Goal: Navigation & Orientation: Understand site structure

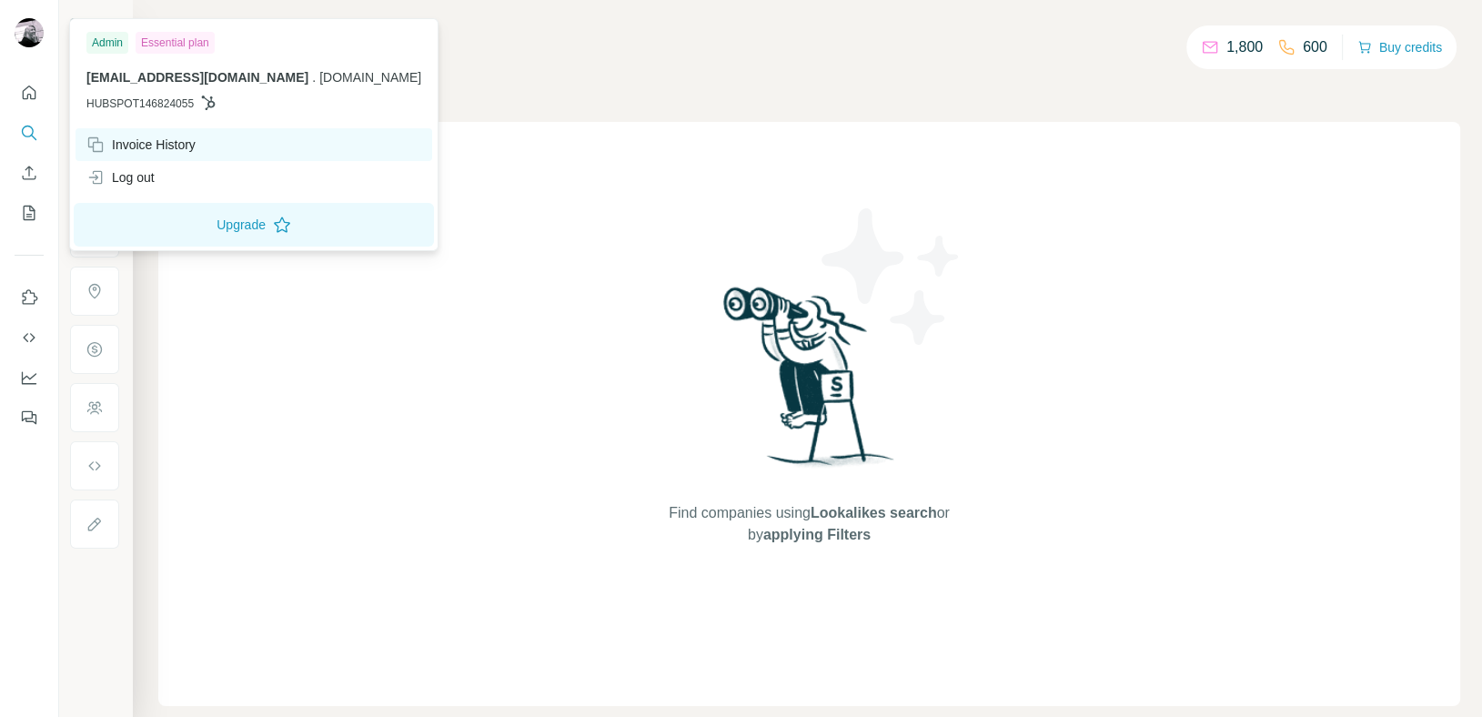
click at [142, 148] on div "Invoice History" at bounding box center [140, 145] width 109 height 18
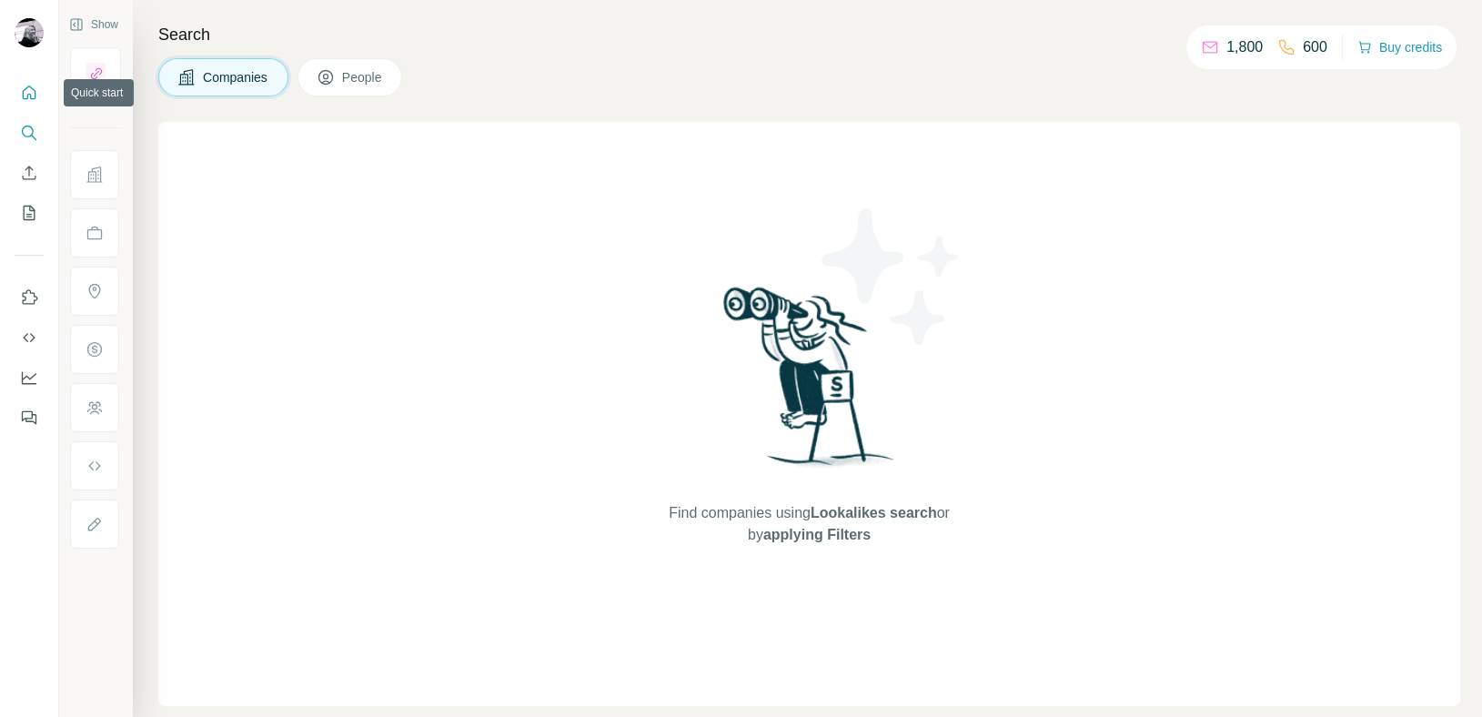
click at [25, 95] on icon "Quick start" at bounding box center [29, 93] width 18 height 18
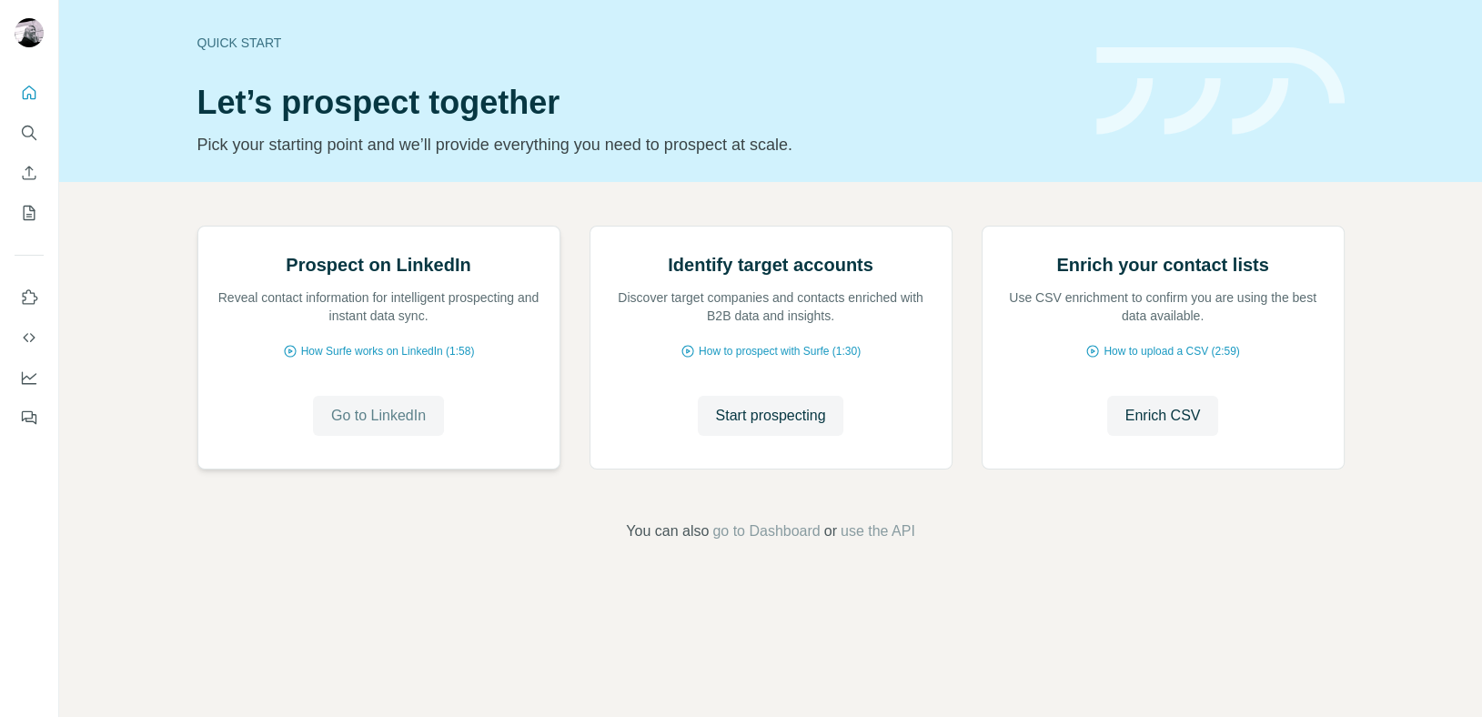
click at [369, 427] on span "Go to LinkedIn" at bounding box center [378, 416] width 95 height 22
click at [420, 359] on span "How Surfe works on LinkedIn (1:58)" at bounding box center [388, 351] width 174 height 16
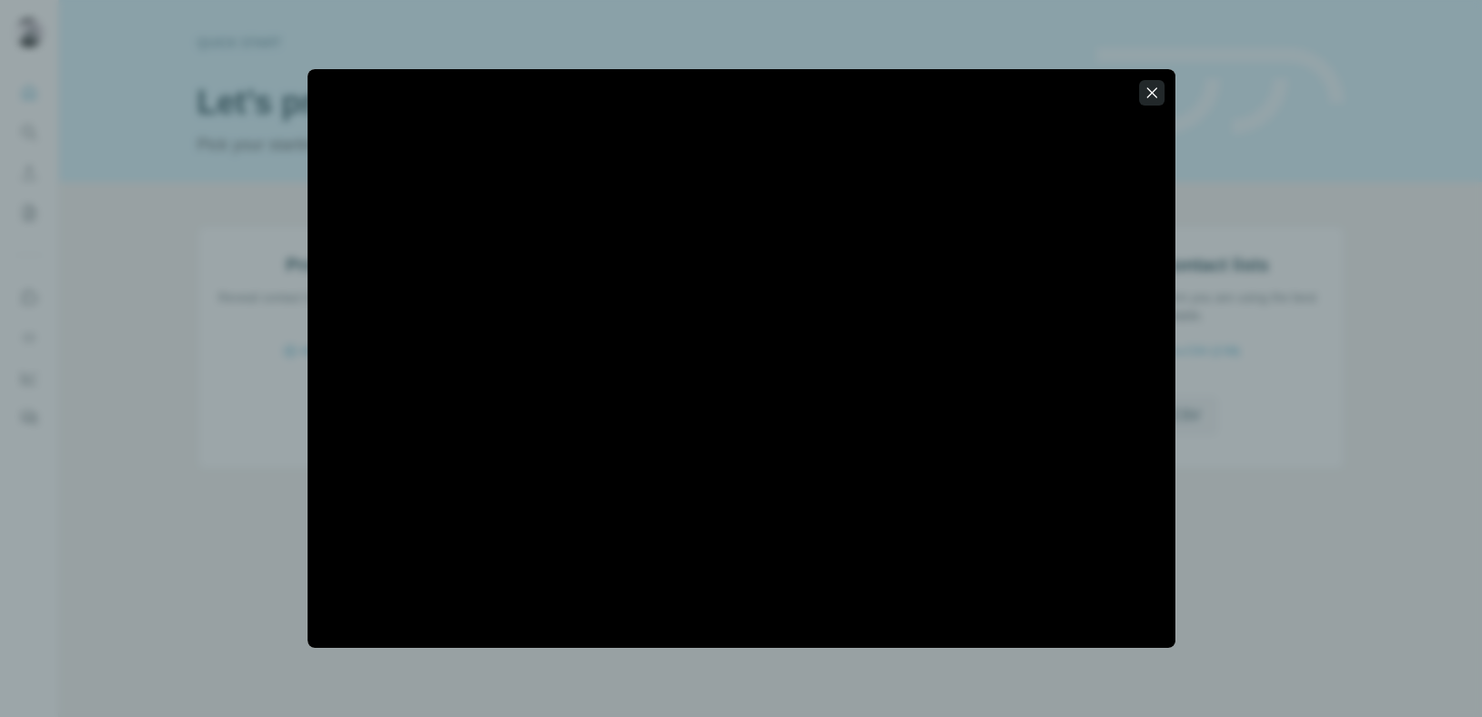
click at [1152, 87] on icon "button" at bounding box center [1152, 93] width 18 height 18
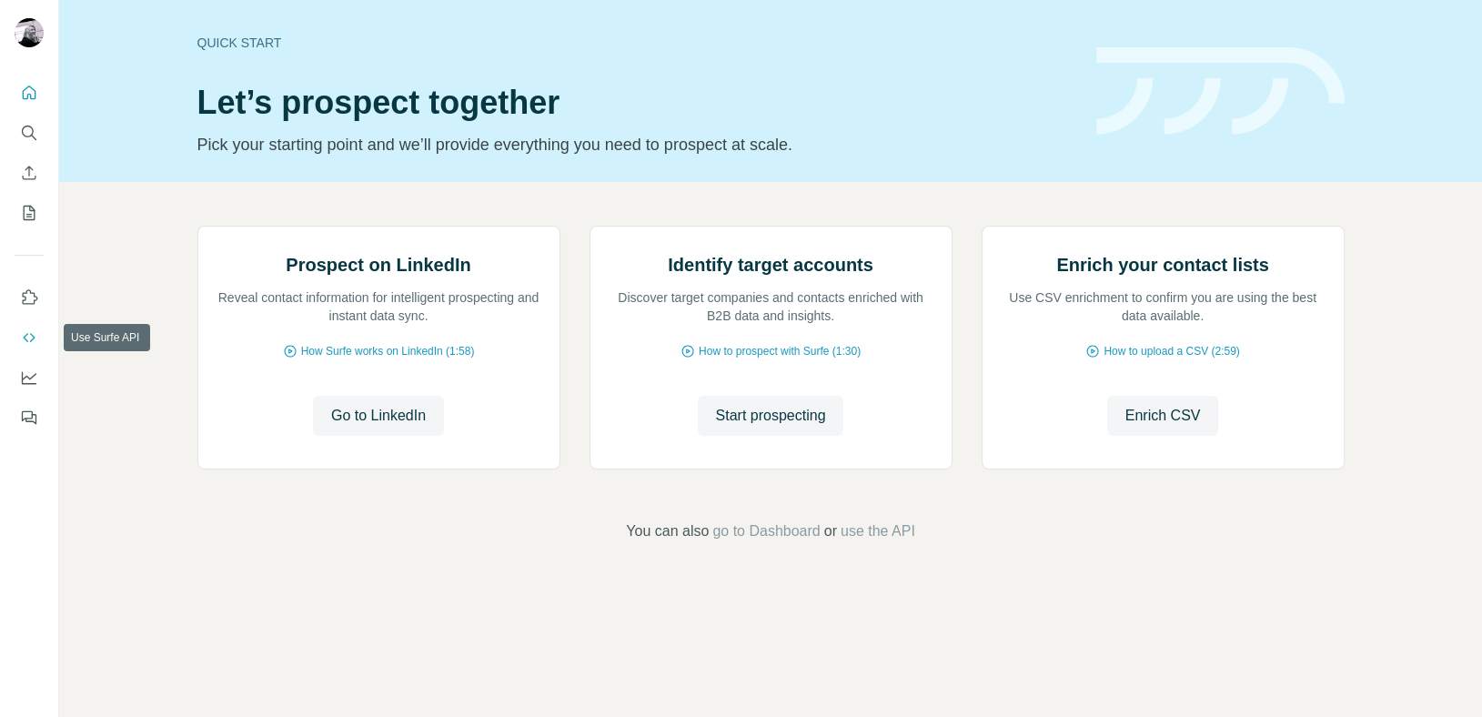
click at [24, 333] on icon "Use Surfe API" at bounding box center [29, 338] width 18 height 18
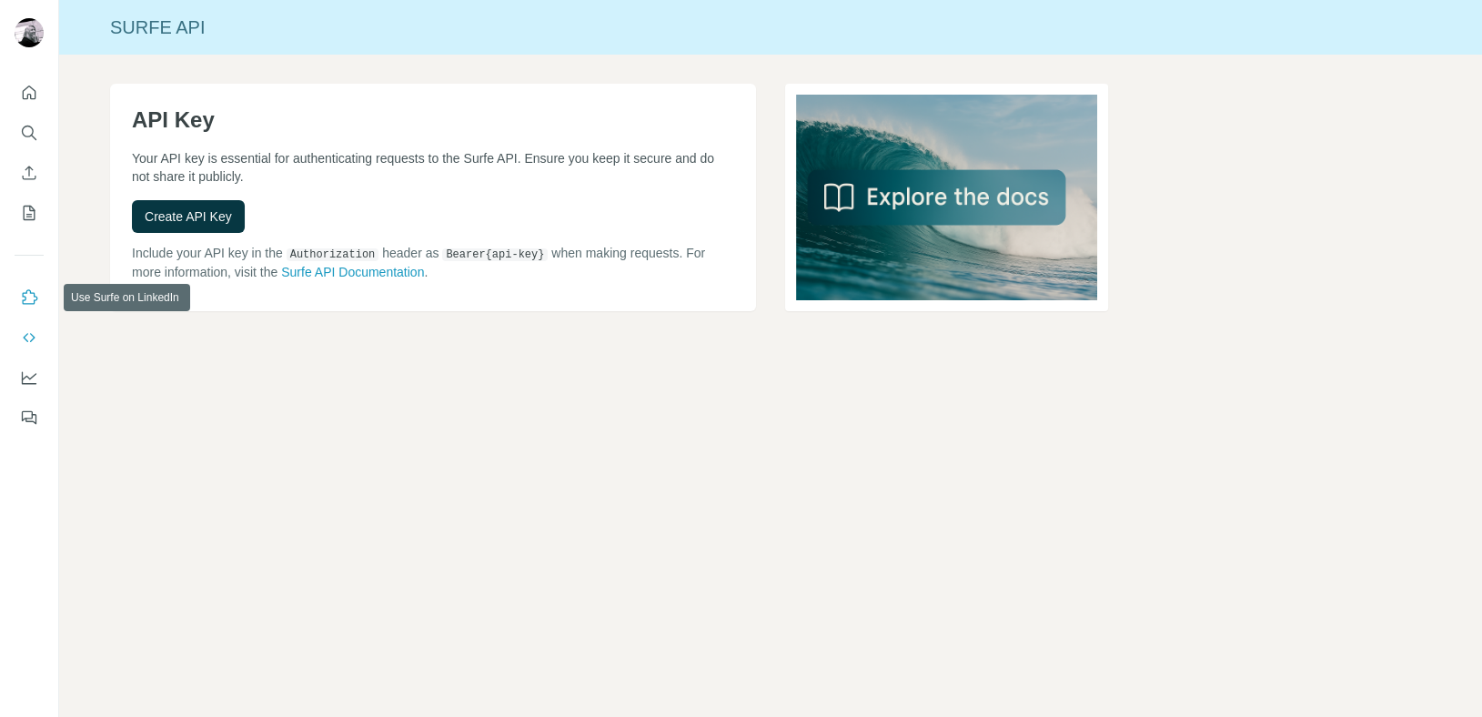
click at [29, 291] on icon "Use Surfe on LinkedIn" at bounding box center [29, 297] width 18 height 18
click at [26, 126] on icon "Search" at bounding box center [28, 132] width 12 height 12
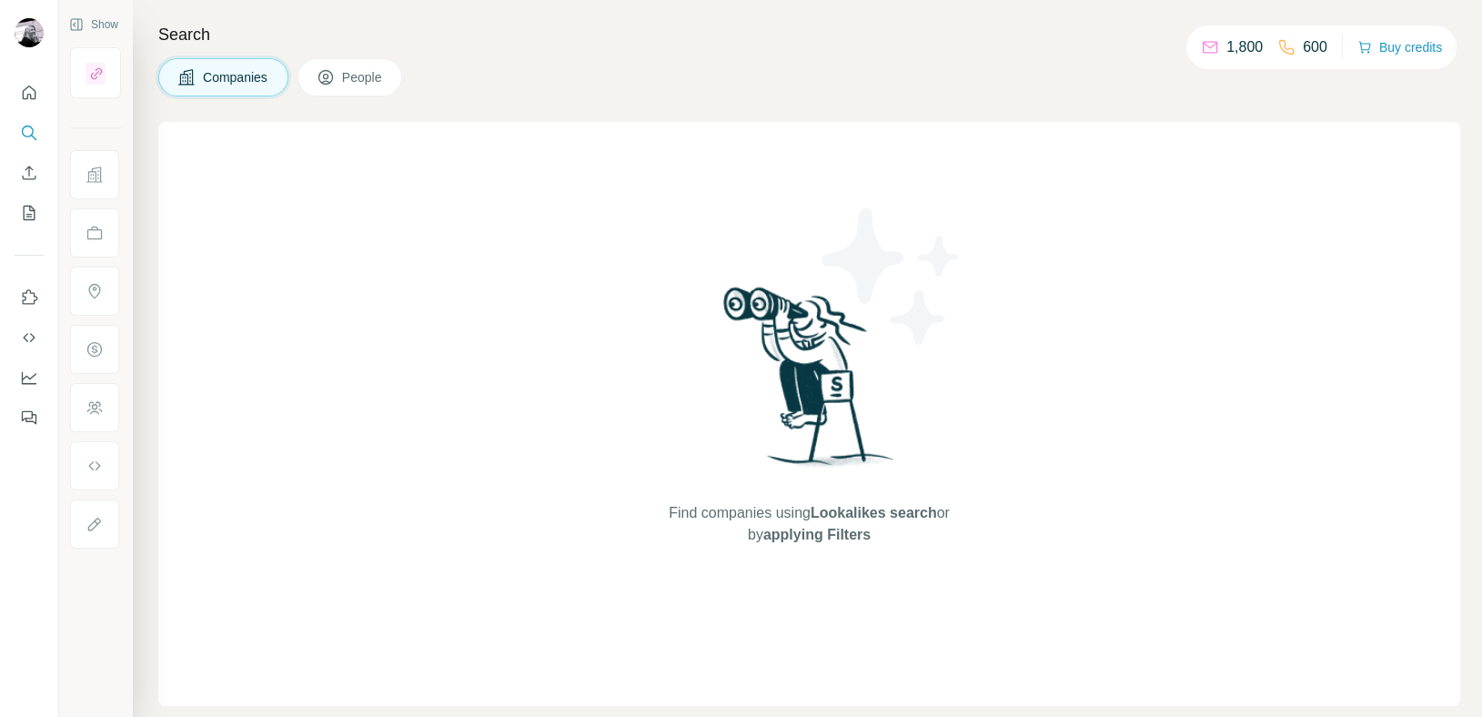
click at [220, 77] on span "Companies" at bounding box center [236, 77] width 66 height 18
click at [505, 154] on div "Find companies using Lookalikes search or by applying Filters" at bounding box center [809, 414] width 1302 height 584
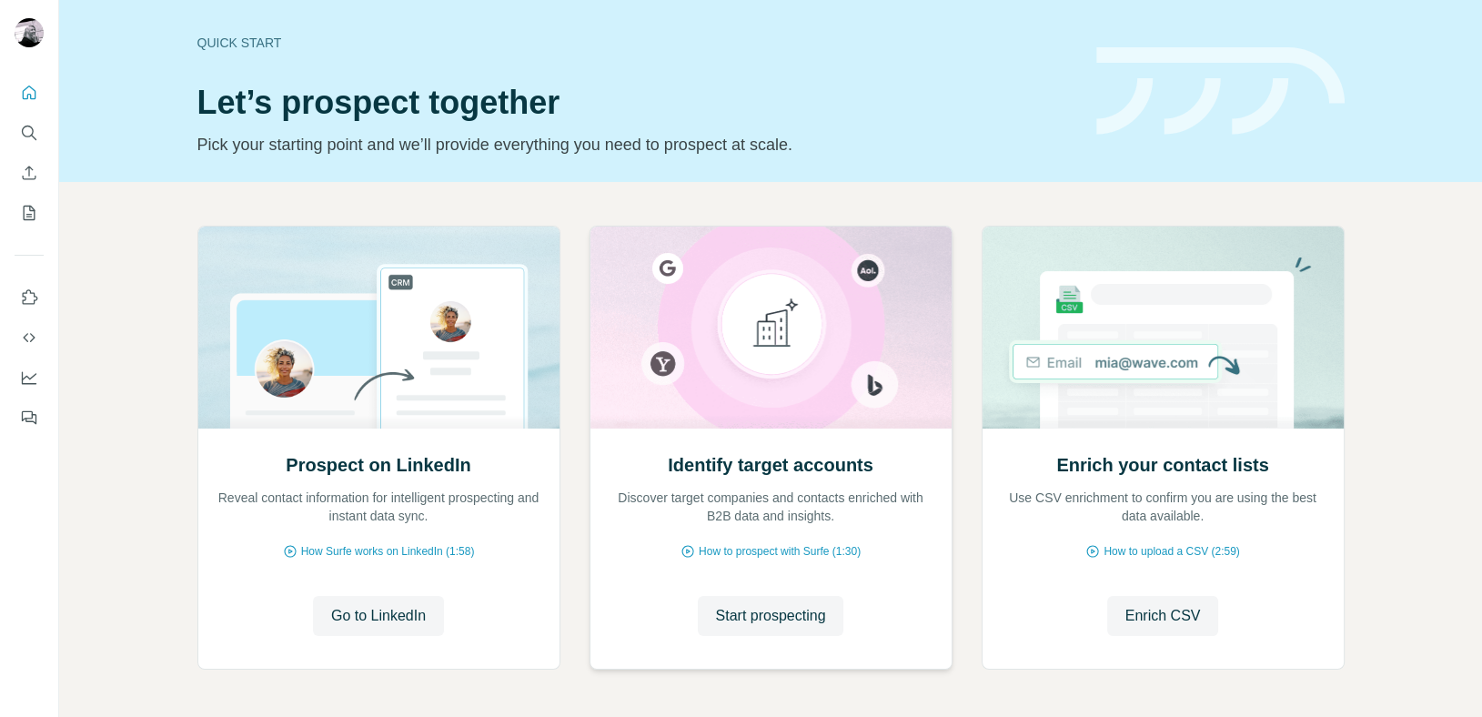
scroll to position [68, 0]
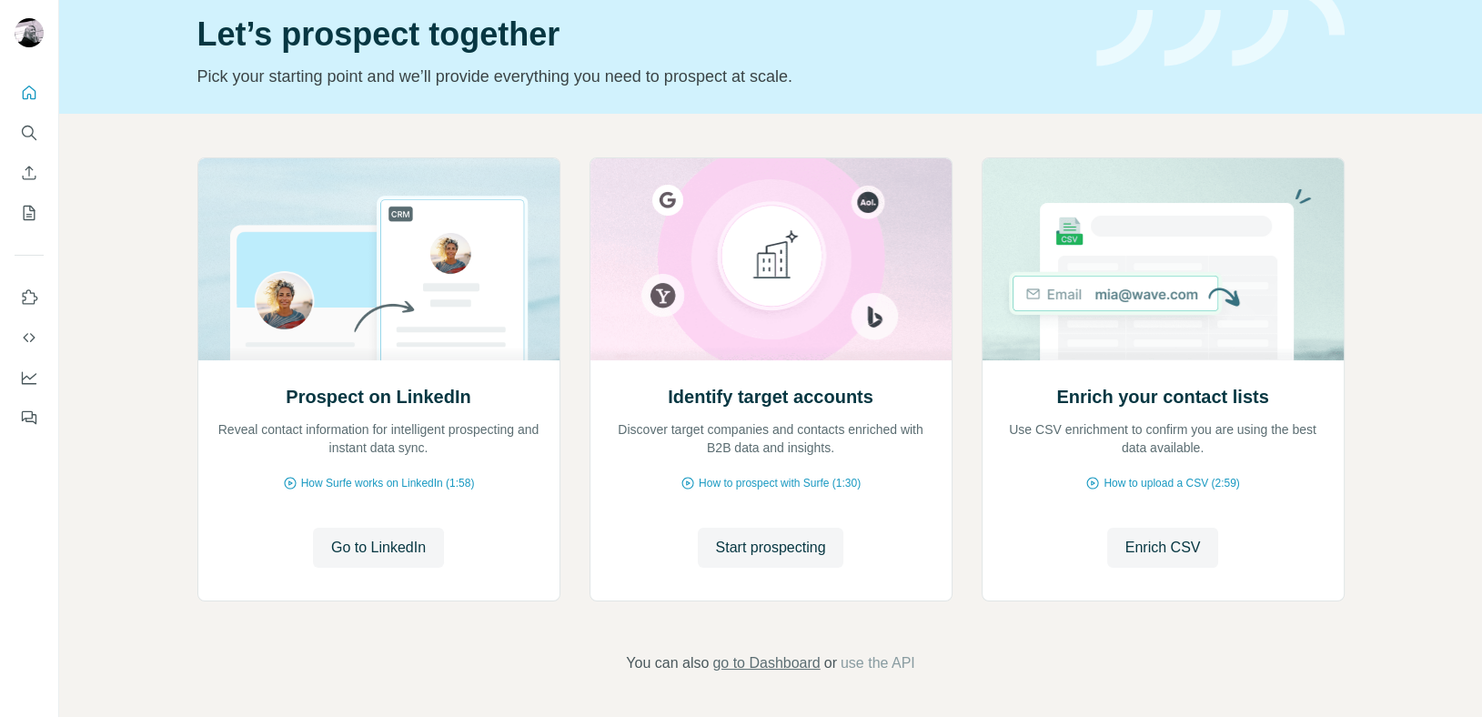
click at [802, 662] on span "go to Dashboard" at bounding box center [766, 663] width 107 height 22
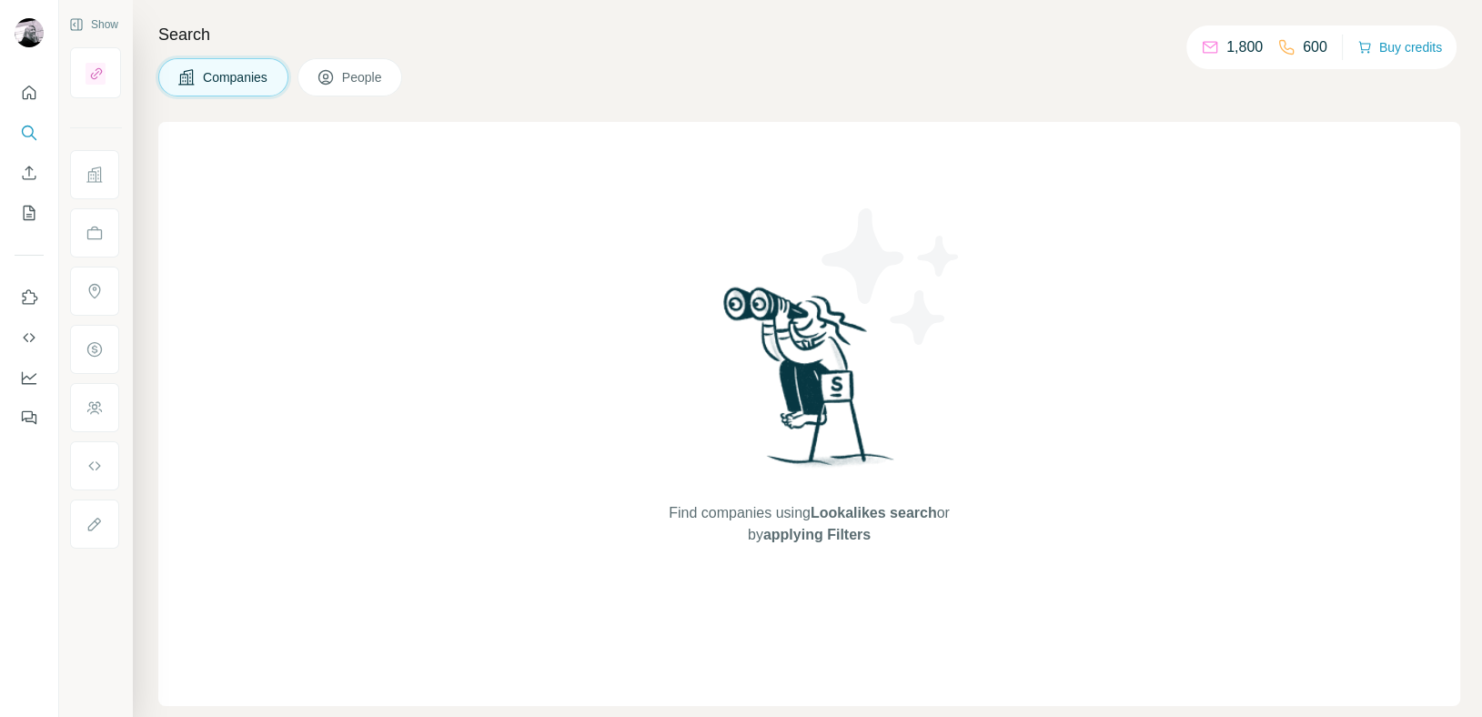
click at [362, 81] on span "People" at bounding box center [363, 77] width 42 height 18
